Goal: Task Accomplishment & Management: Use online tool/utility

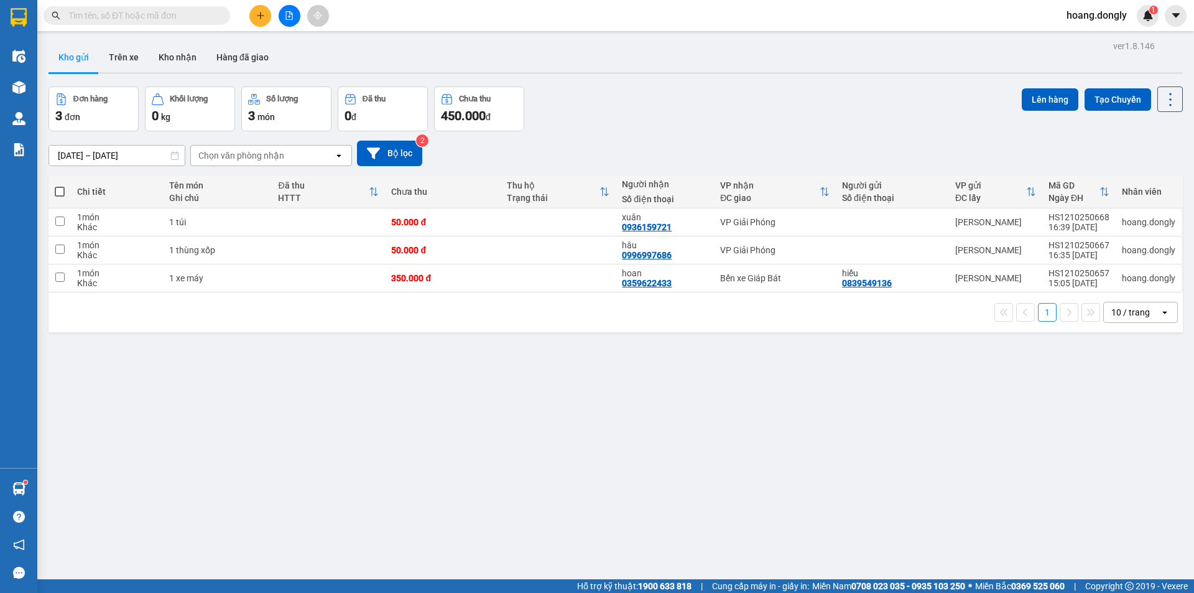
click at [1118, 101] on button "Tạo Chuyến" at bounding box center [1118, 99] width 67 height 22
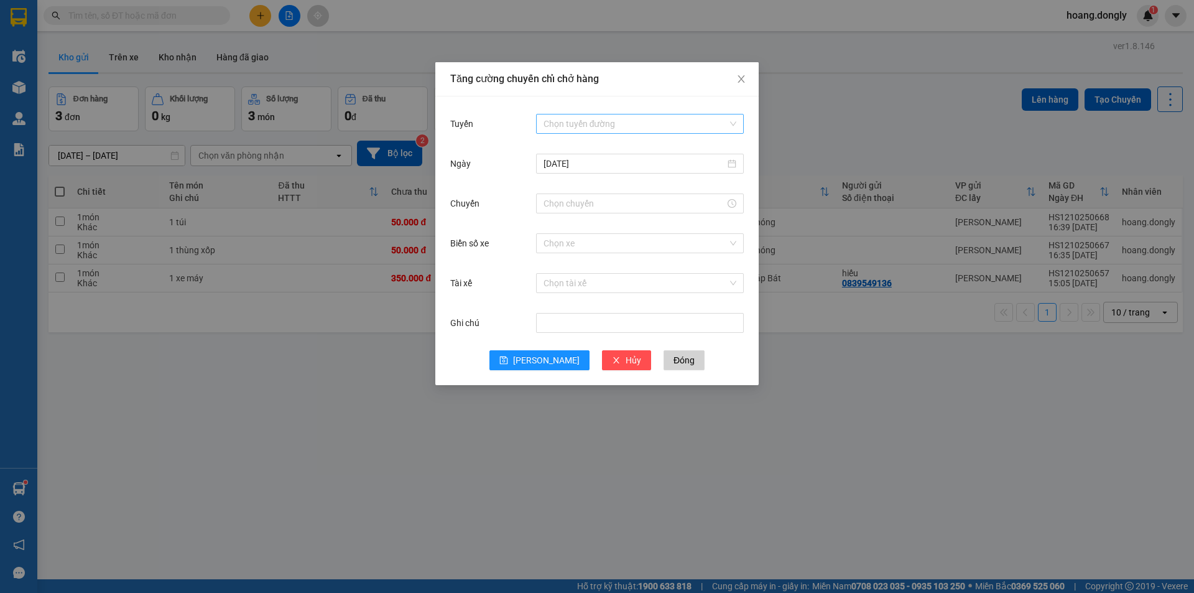
click at [628, 123] on input "Tuyến" at bounding box center [636, 123] width 184 height 19
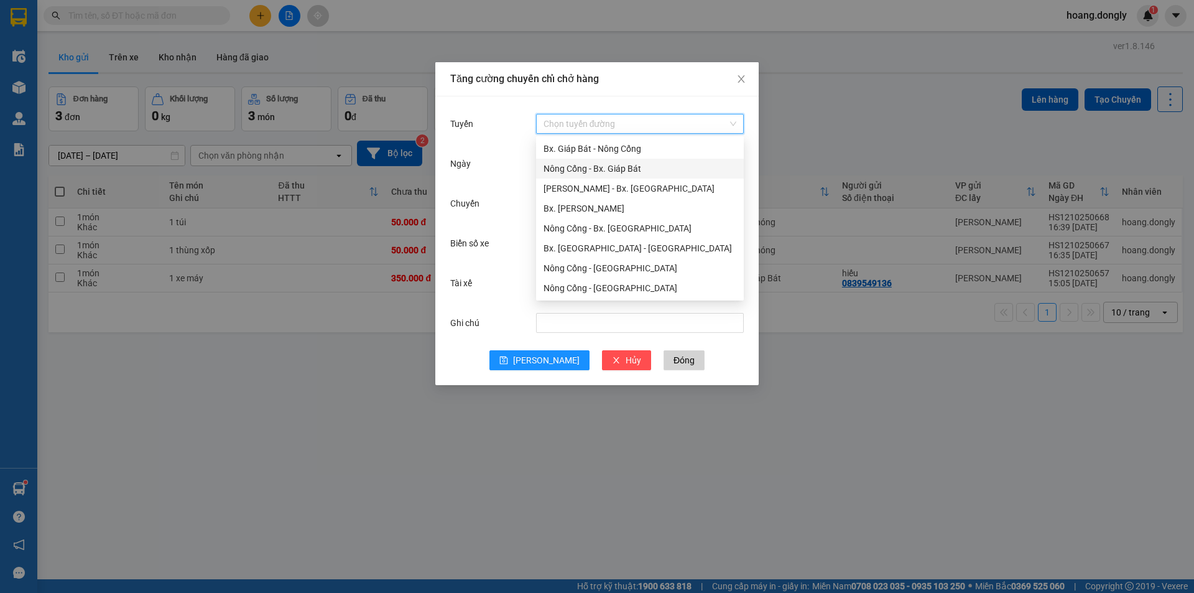
click at [603, 169] on div "Nông Cống - Bx. Giáp Bát" at bounding box center [640, 169] width 193 height 14
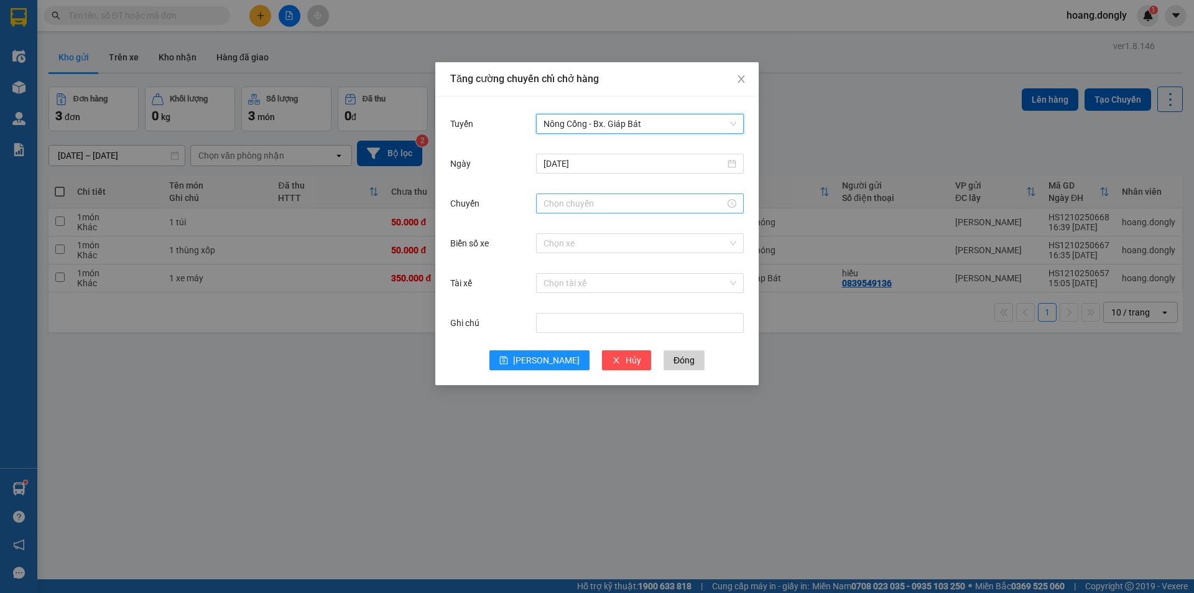
click at [569, 203] on input "Chuyến" at bounding box center [635, 204] width 182 height 14
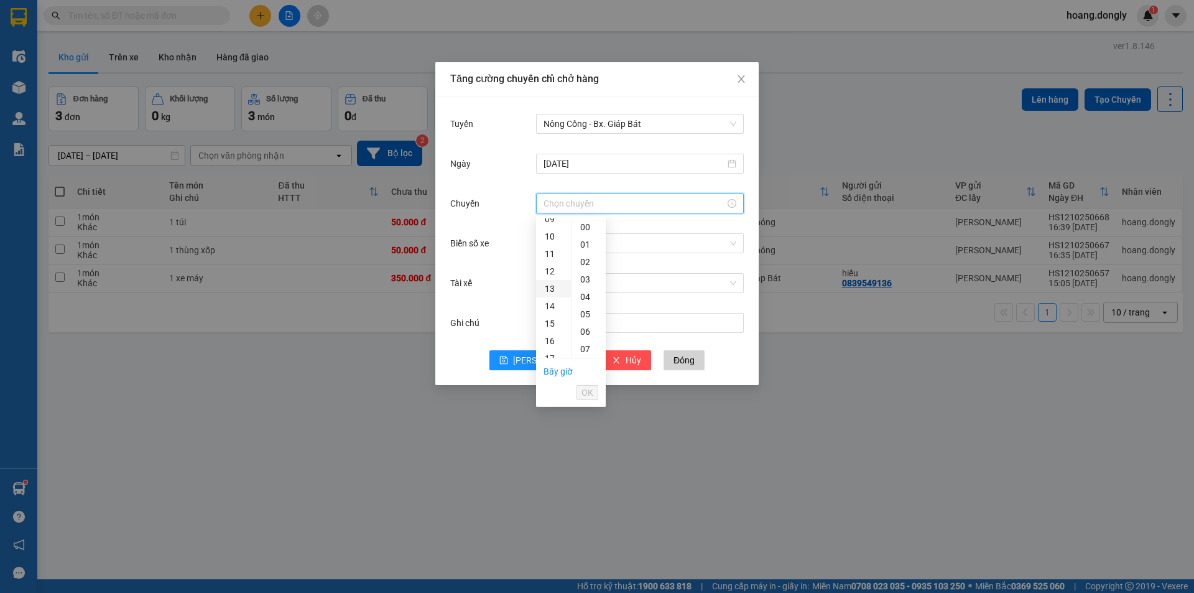
scroll to position [187, 0]
click at [552, 320] on div "16" at bounding box center [553, 318] width 35 height 17
click at [591, 238] on div "40" at bounding box center [589, 239] width 34 height 17
type input "16:40"
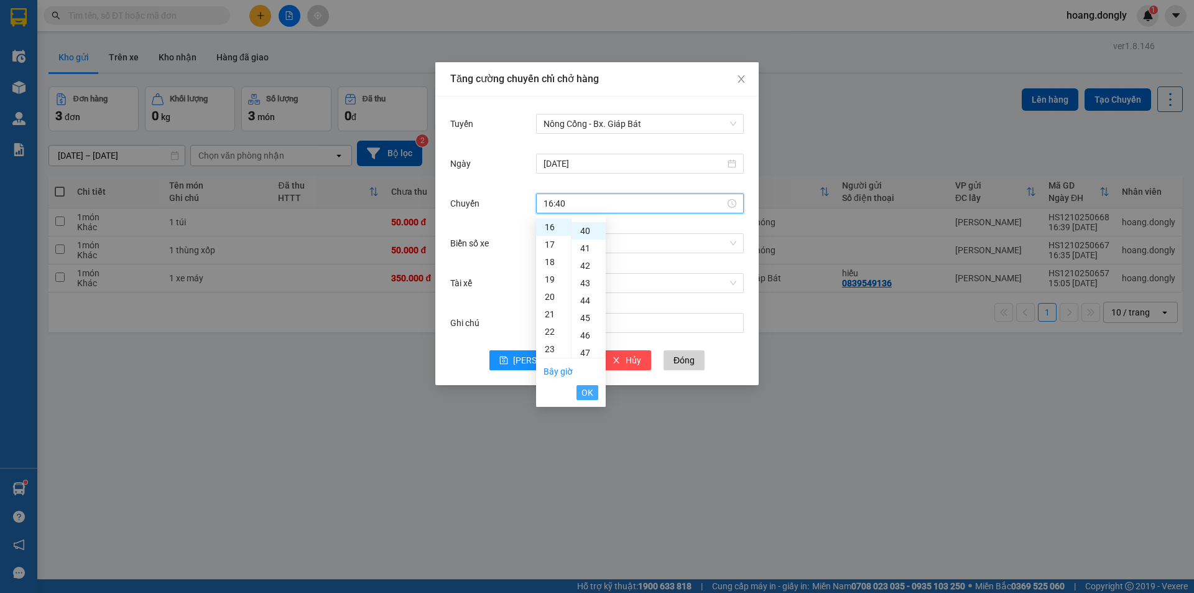
scroll to position [697, 0]
click at [588, 386] on span "OK" at bounding box center [588, 393] width 12 height 14
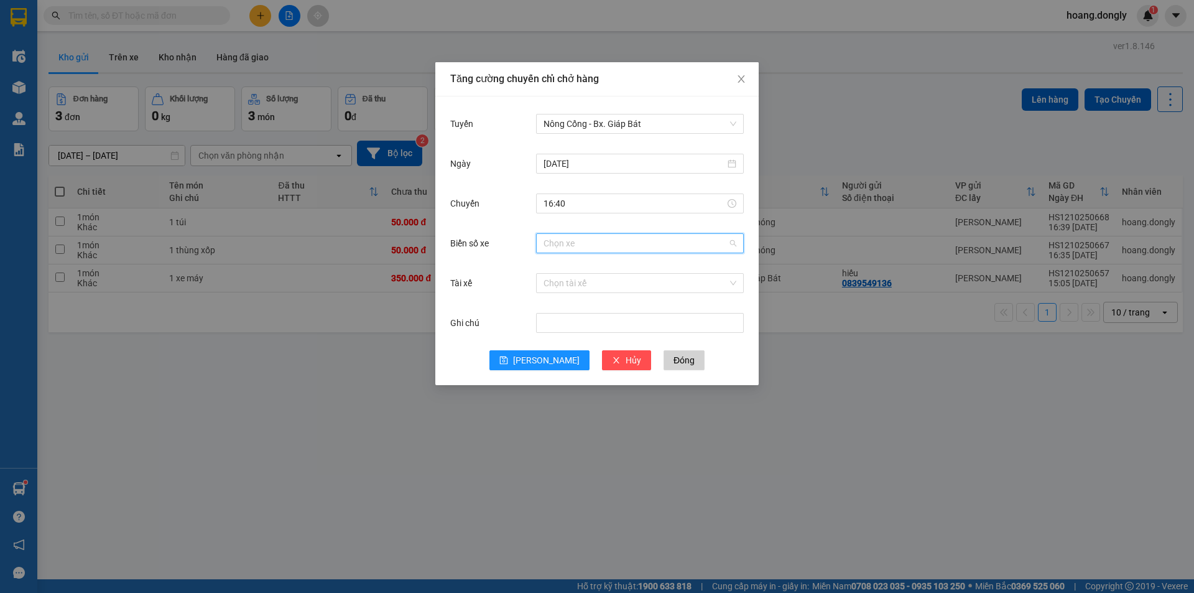
click at [564, 243] on input "Biển số xe" at bounding box center [636, 243] width 184 height 19
type input "90"
click at [560, 286] on input "Tài xế" at bounding box center [636, 283] width 184 height 19
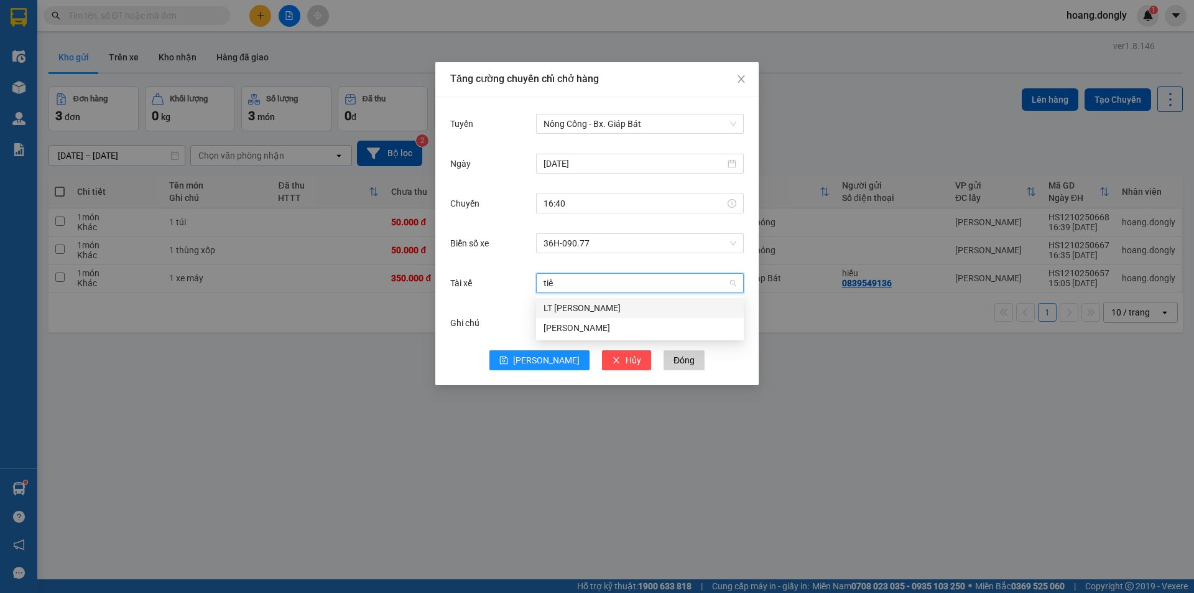
type input "tiên"
click at [568, 308] on div "LT [PERSON_NAME]" at bounding box center [640, 308] width 193 height 14
click at [508, 365] on span "save" at bounding box center [503, 361] width 9 height 10
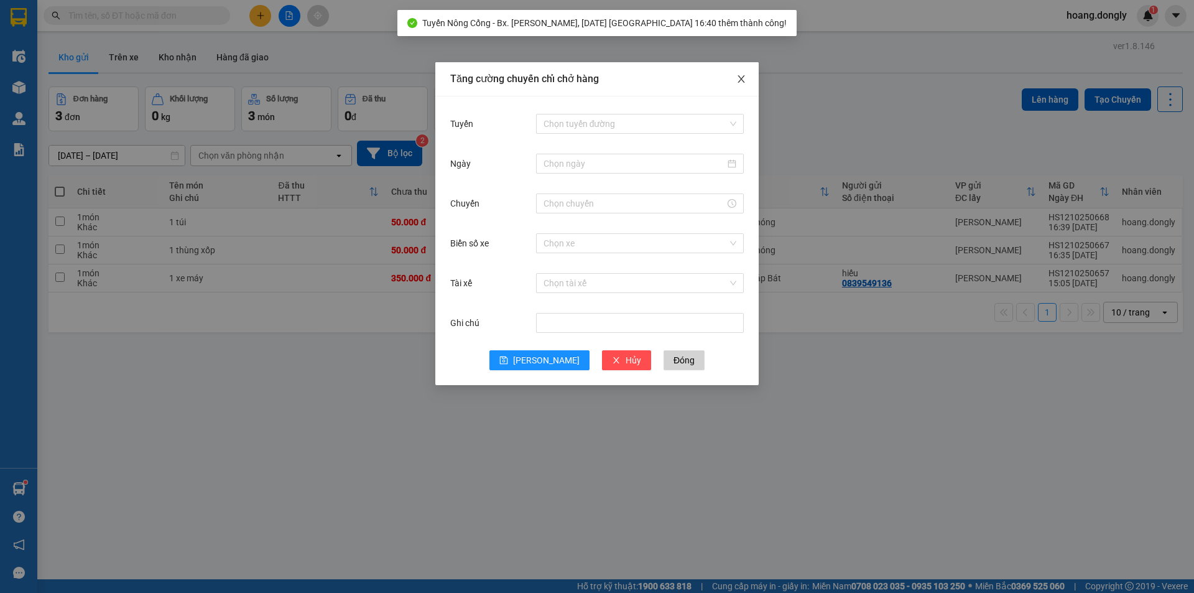
click at [741, 78] on icon "close" at bounding box center [741, 78] width 7 height 7
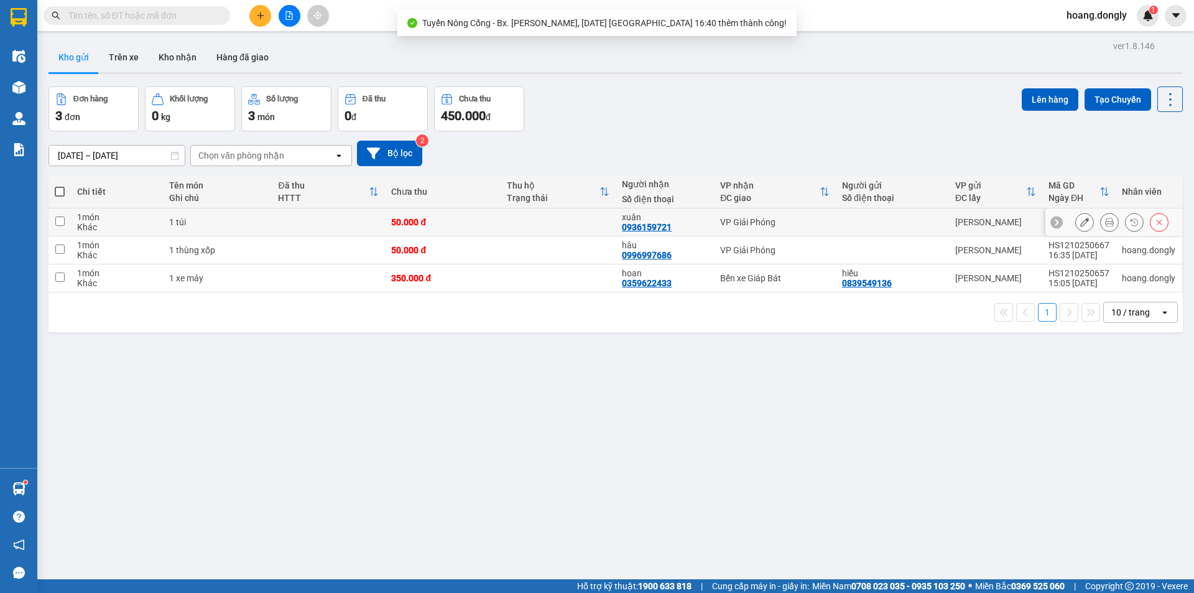
click at [253, 222] on div "1 túi" at bounding box center [217, 222] width 96 height 10
checkbox input "true"
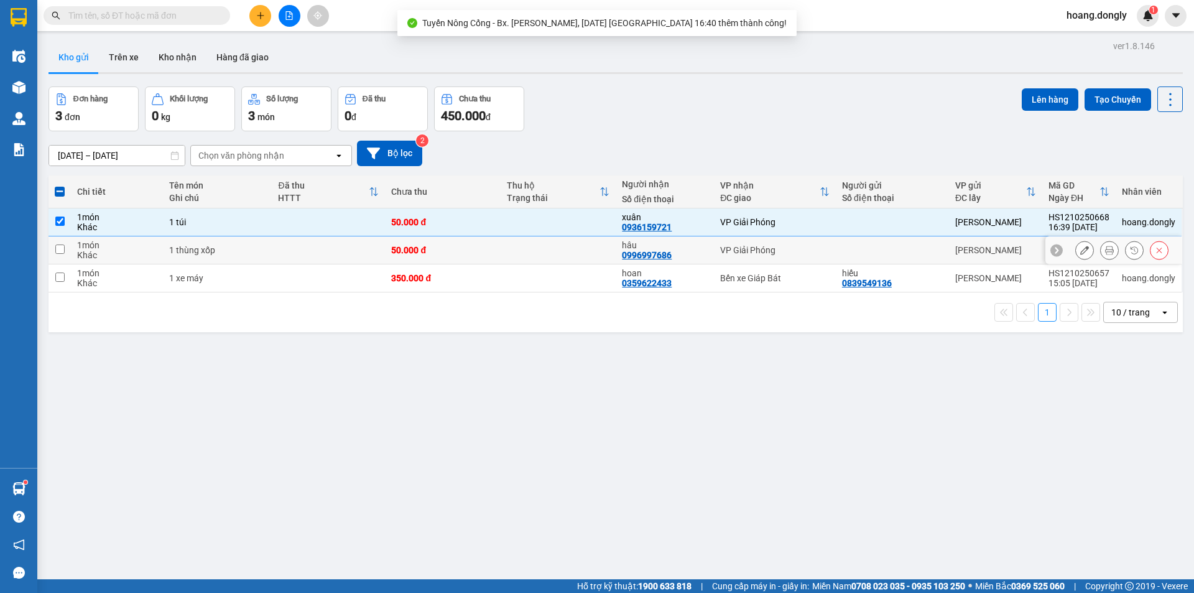
click at [254, 252] on div "1 thùng xốp" at bounding box center [217, 250] width 96 height 10
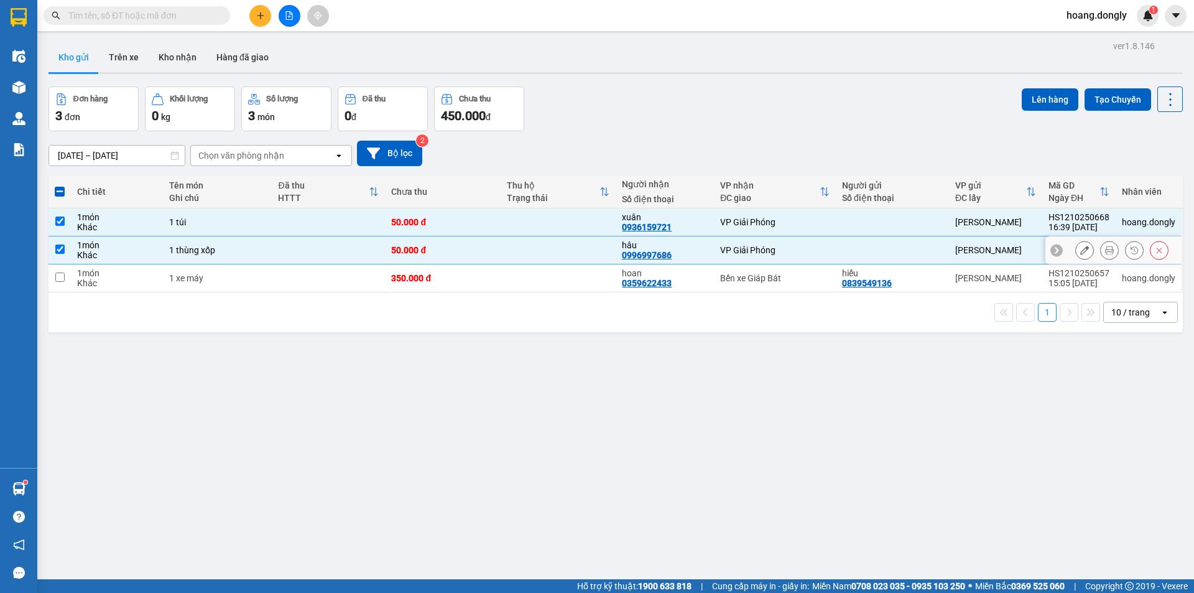
checkbox input "true"
click at [1029, 100] on button "Lên hàng" at bounding box center [1050, 99] width 57 height 22
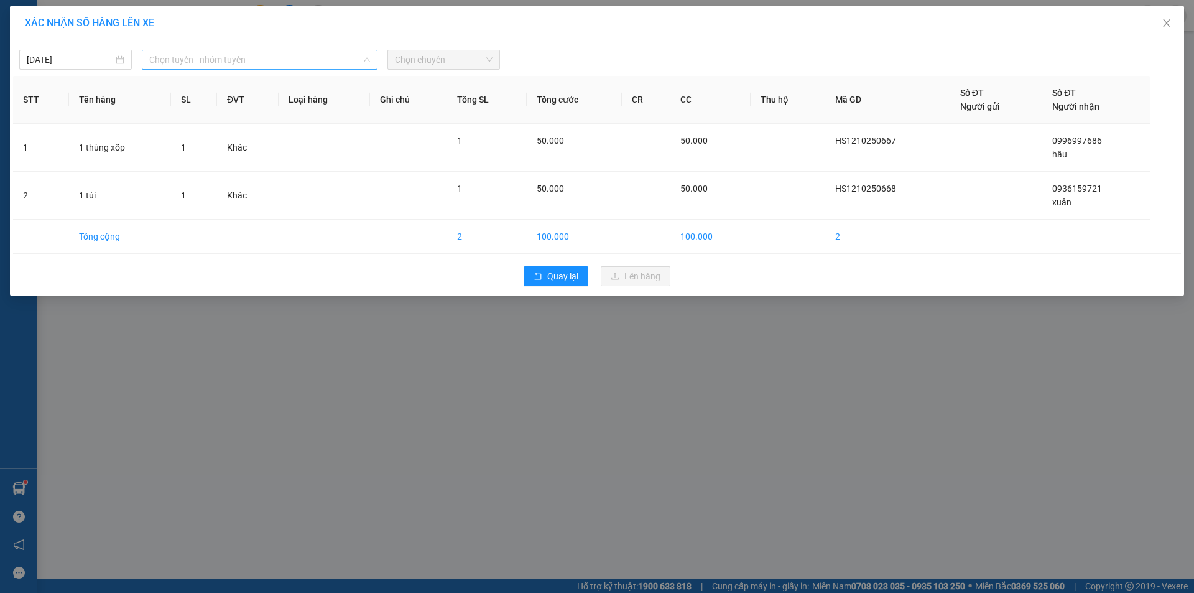
click at [270, 58] on span "Chọn tuyến - nhóm tuyến" at bounding box center [259, 59] width 221 height 19
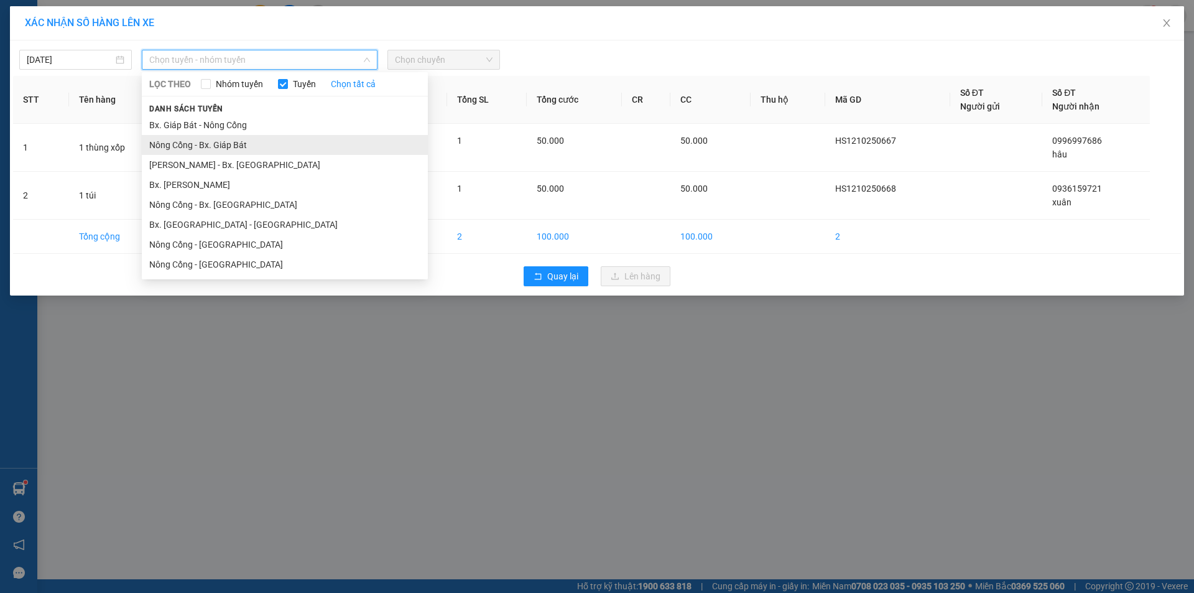
click at [227, 146] on li "Nông Cống - Bx. Giáp Bát" at bounding box center [285, 145] width 286 height 20
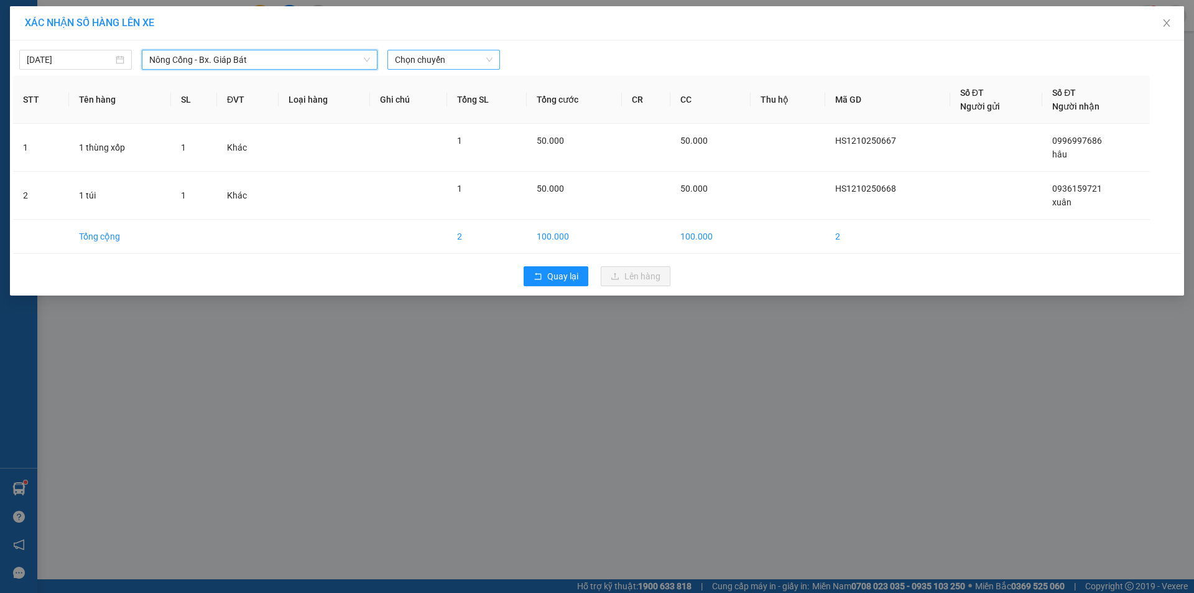
click at [453, 53] on span "Chọn chuyến" at bounding box center [444, 59] width 98 height 19
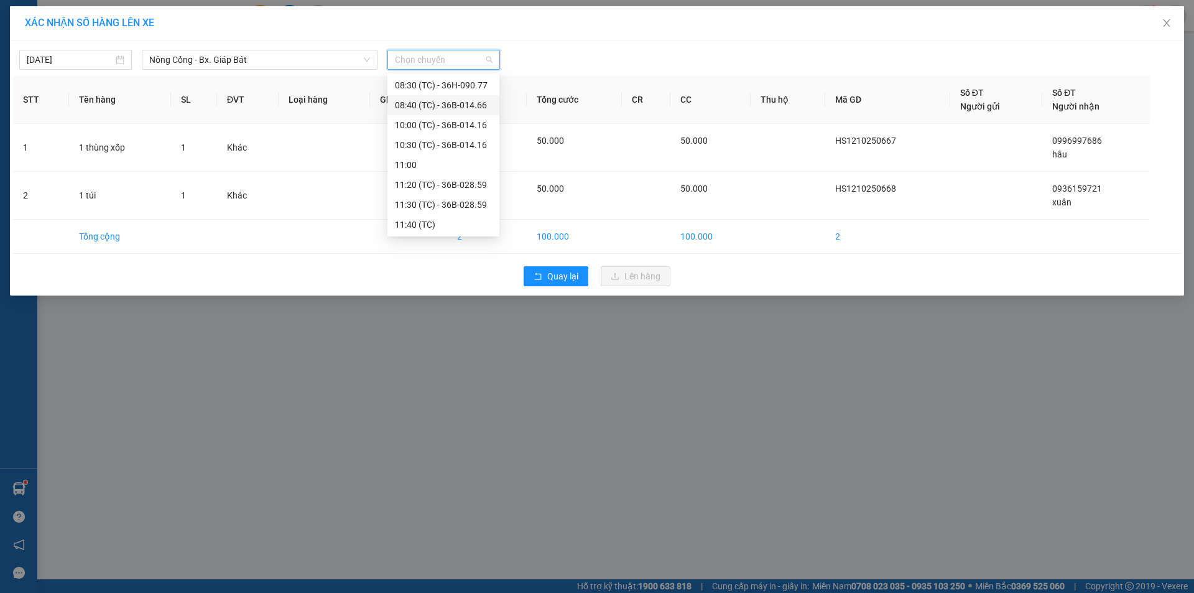
scroll to position [239, 0]
click at [432, 224] on div "16:40 (TC) - 36H-090.77" at bounding box center [443, 224] width 97 height 14
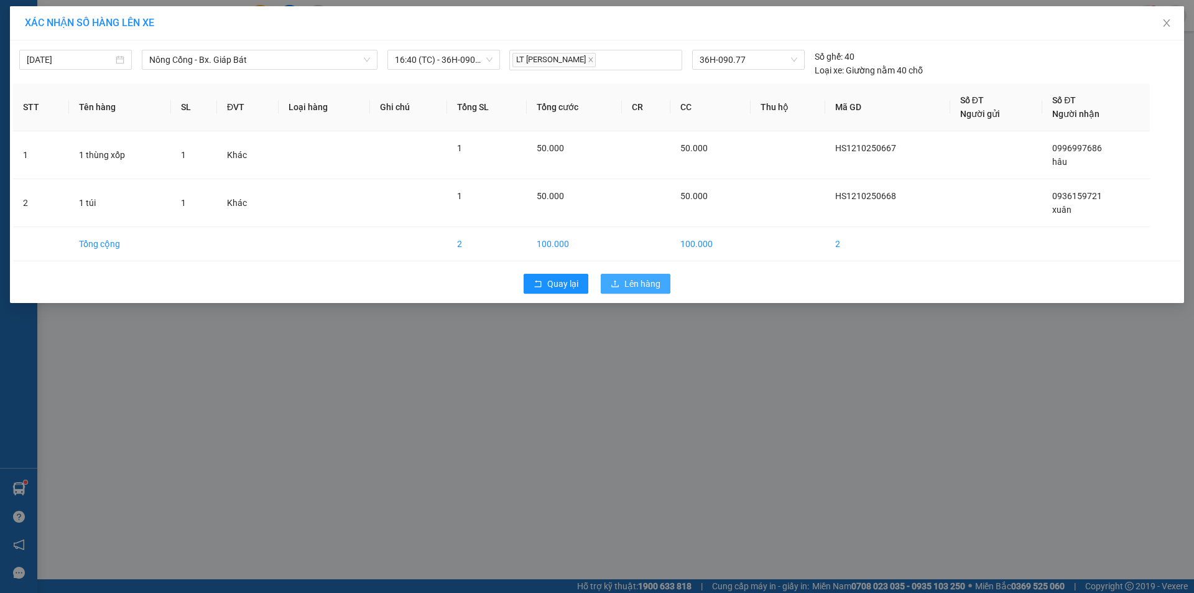
click at [637, 280] on span "Lên hàng" at bounding box center [643, 284] width 36 height 14
